Goal: Navigation & Orientation: Find specific page/section

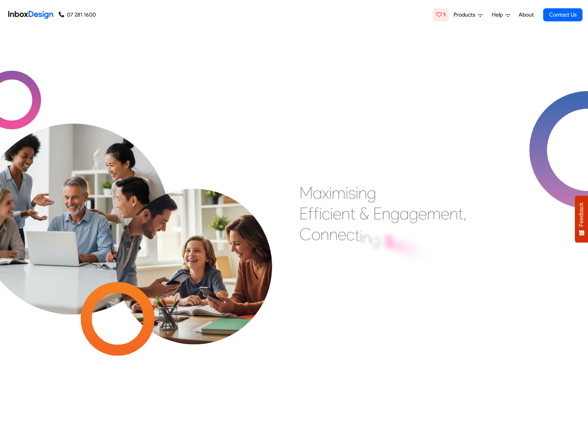
click at [529, 17] on link "About" at bounding box center [526, 15] width 19 height 14
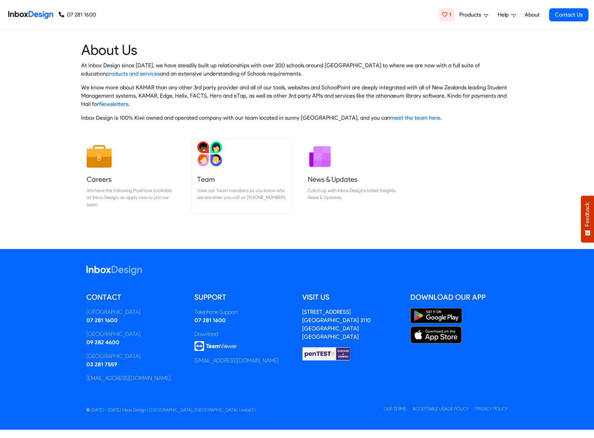
click at [242, 170] on link "Team View our Team members so you know who we are when you call on [PHONE_NUMBE…" at bounding box center [242, 176] width 100 height 75
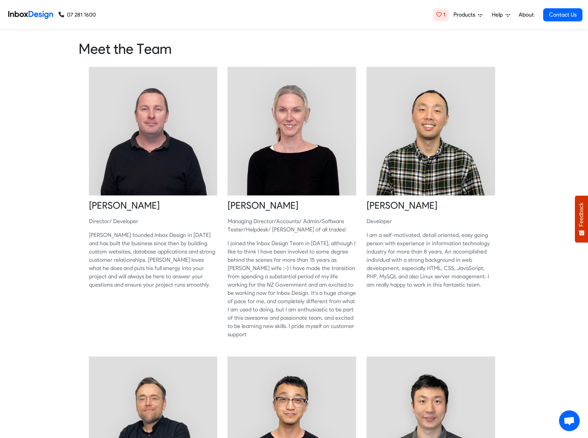
scroll to position [1, 0]
click at [448, 145] on img at bounding box center [431, 131] width 129 height 129
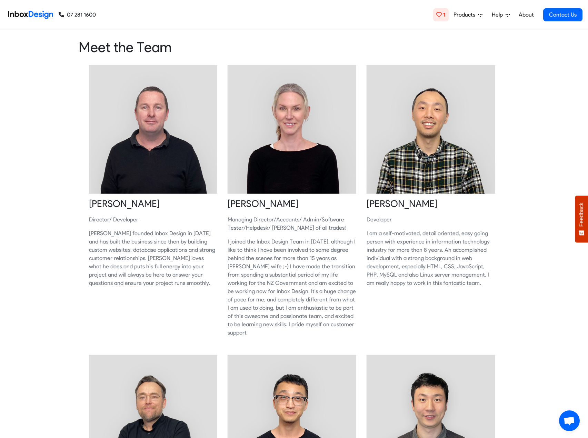
click at [531, 53] on div "Meet the Team" at bounding box center [294, 47] width 588 height 18
